Goal: Transaction & Acquisition: Purchase product/service

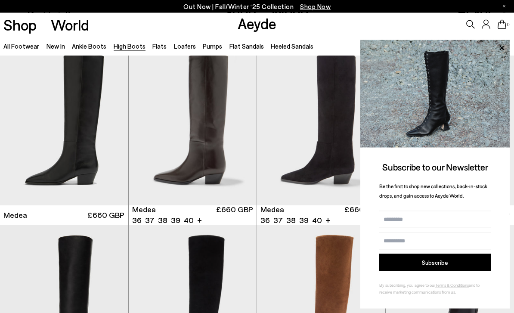
scroll to position [12, 0]
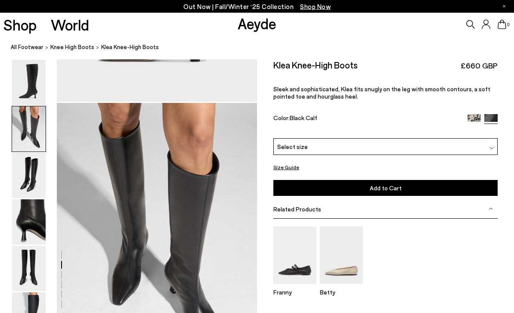
scroll to position [268, 0]
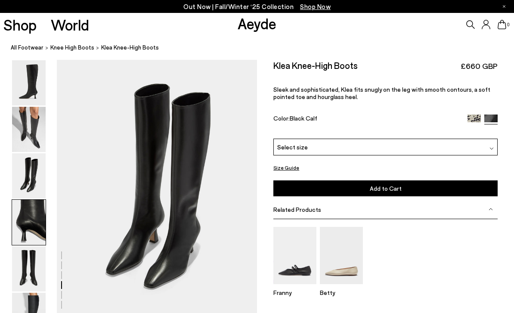
click at [34, 123] on img at bounding box center [29, 129] width 34 height 45
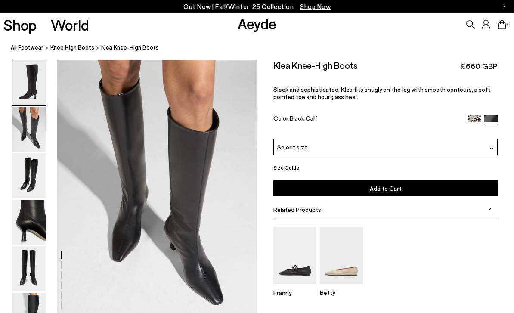
click at [30, 233] on img at bounding box center [29, 222] width 34 height 45
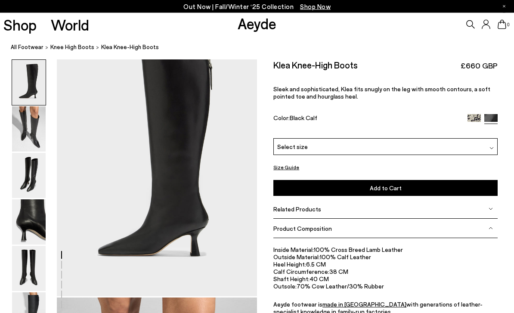
scroll to position [0, 0]
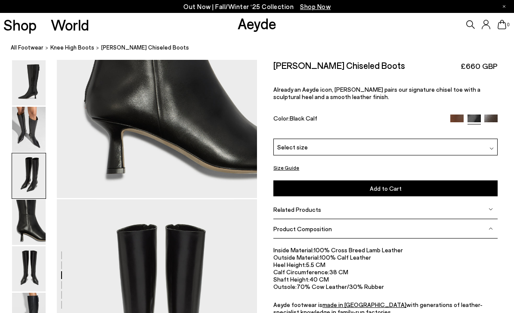
scroll to position [1073, 0]
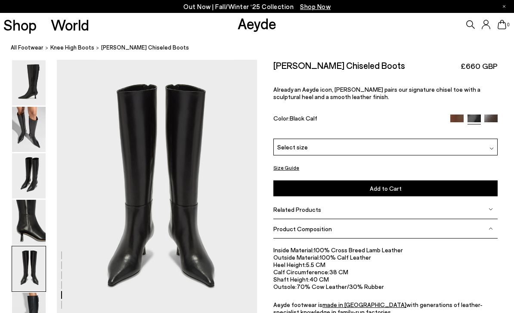
click at [36, 264] on img at bounding box center [29, 268] width 34 height 45
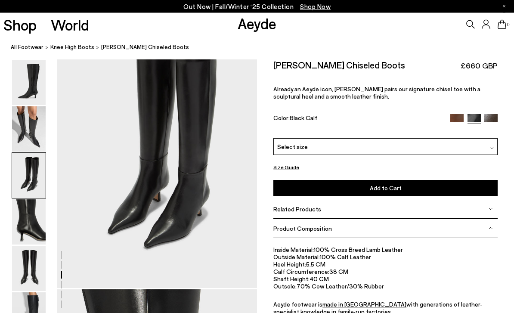
scroll to position [548, 0]
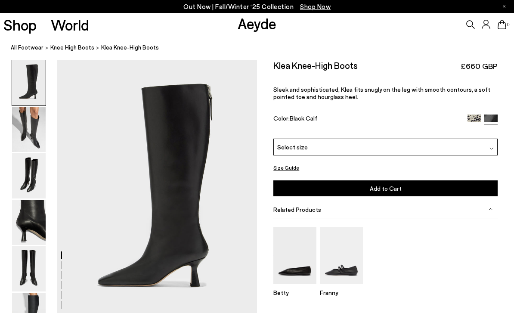
scroll to position [537, 0]
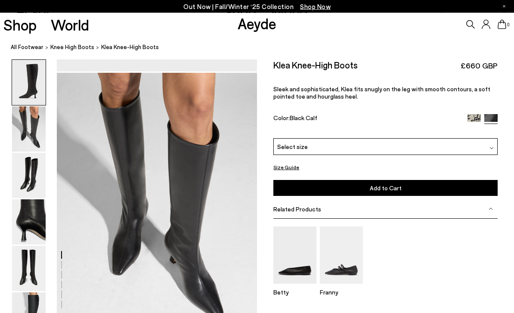
click at [40, 194] on img at bounding box center [29, 175] width 34 height 45
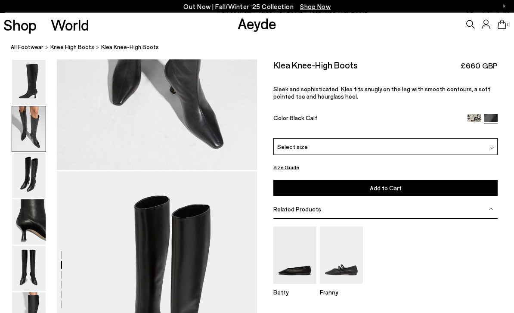
scroll to position [268, 0]
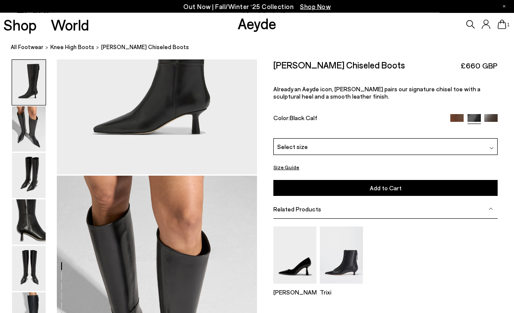
scroll to position [152, 0]
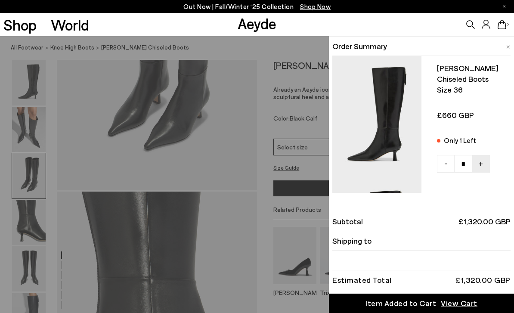
scroll to position [644, 0]
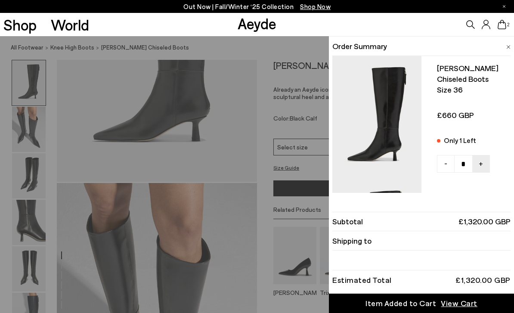
scroll to position [142, 0]
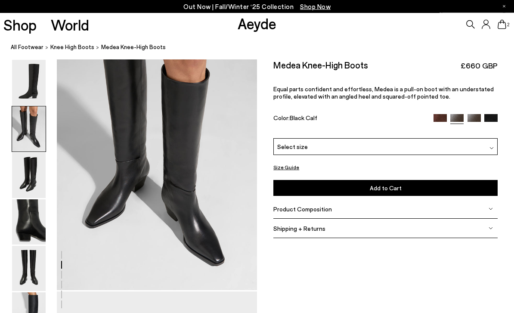
scroll to position [268, 0]
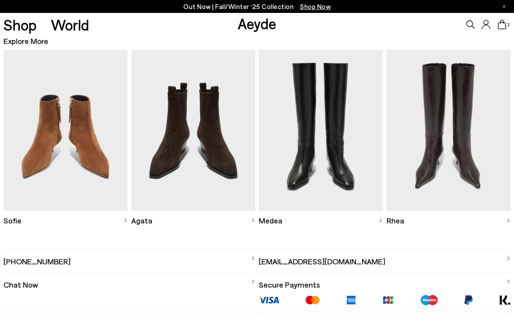
scroll to position [532, 0]
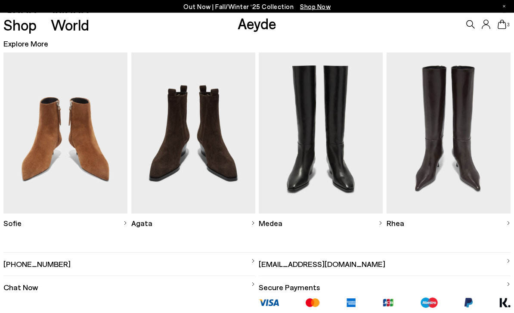
click at [96, 130] on img at bounding box center [65, 133] width 124 height 161
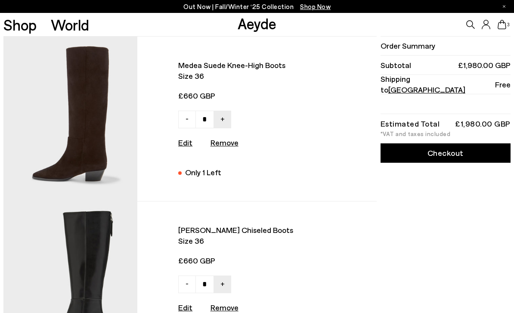
scroll to position [560, 0]
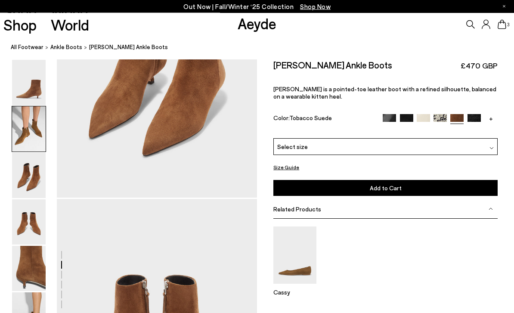
scroll to position [805, 0]
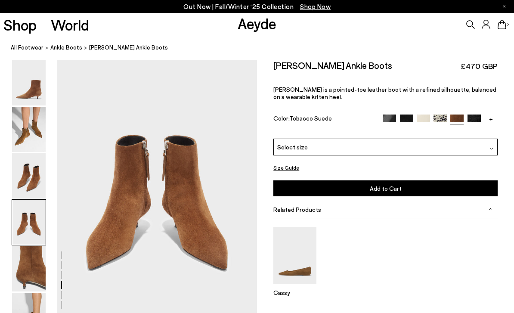
click at [40, 200] on img at bounding box center [29, 222] width 34 height 45
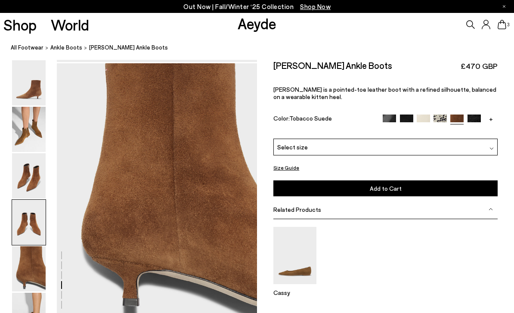
scroll to position [1073, 0]
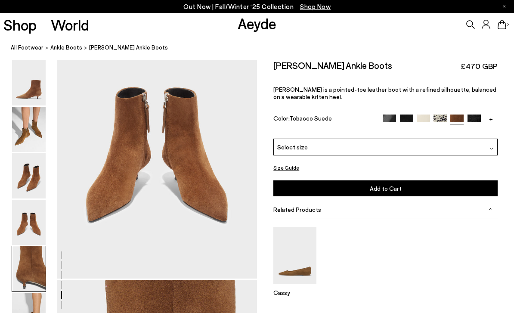
click at [37, 185] on img at bounding box center [29, 175] width 34 height 45
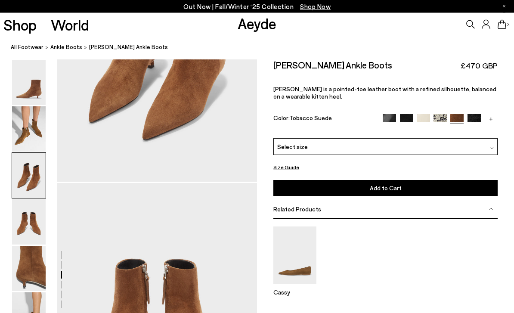
scroll to position [537, 0]
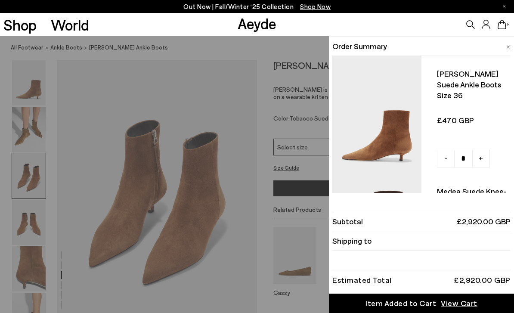
type input "*"
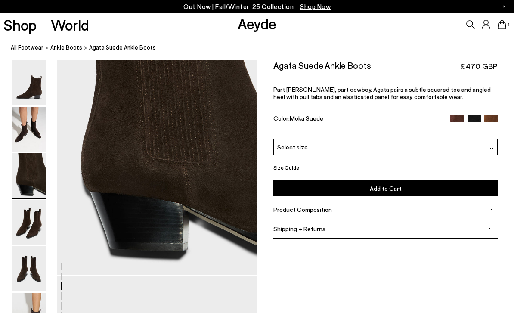
scroll to position [573, 0]
